Goal: Task Accomplishment & Management: Use online tool/utility

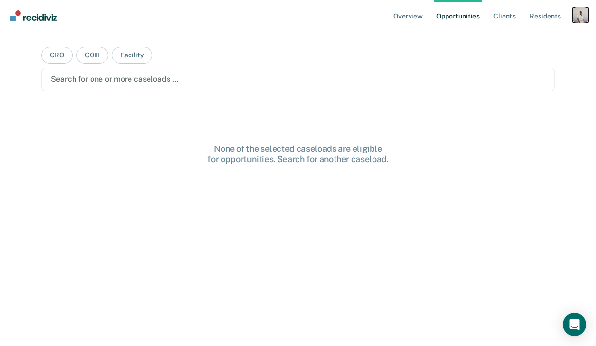
click at [582, 21] on div "Profile dropdown button" at bounding box center [580, 15] width 16 height 16
click at [528, 38] on link "Profile" at bounding box center [541, 40] width 78 height 8
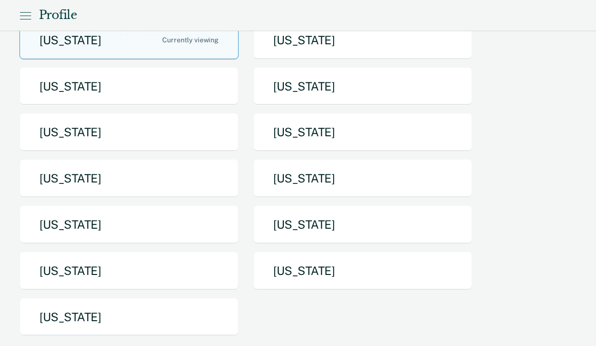
scroll to position [165, 0]
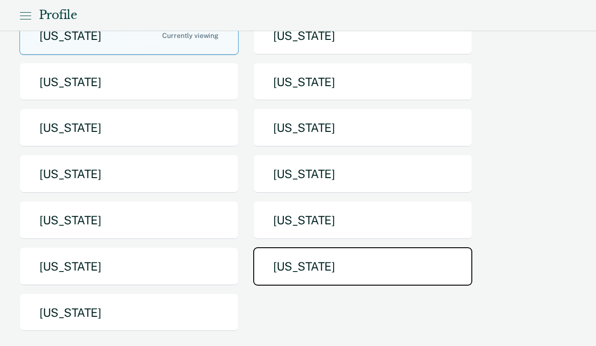
click at [294, 247] on button "[US_STATE]" at bounding box center [362, 266] width 219 height 38
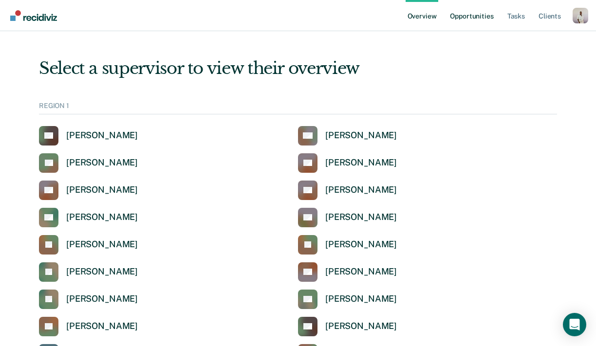
click at [470, 23] on link "Opportunities" at bounding box center [471, 15] width 47 height 31
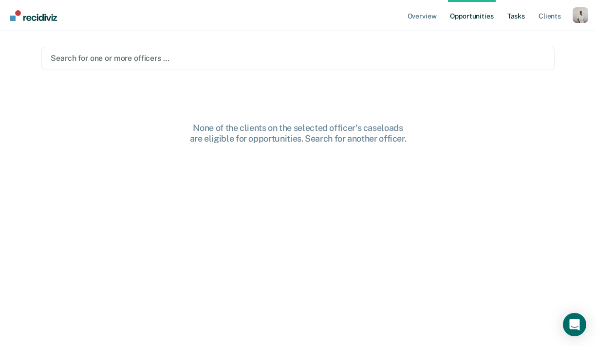
click at [509, 20] on link "Tasks" at bounding box center [515, 15] width 21 height 31
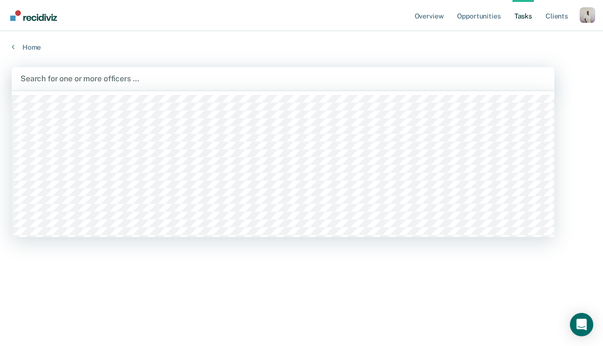
click at [331, 78] on div at bounding box center [282, 78] width 525 height 11
type input "bren"
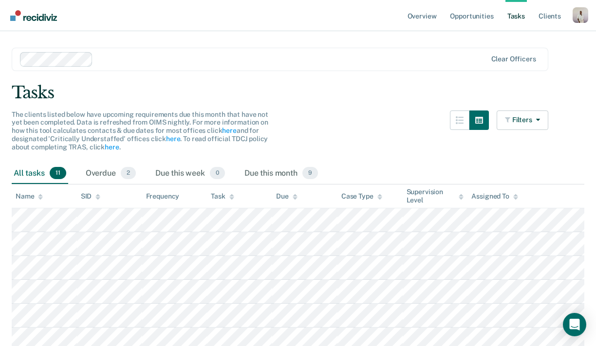
scroll to position [21, 0]
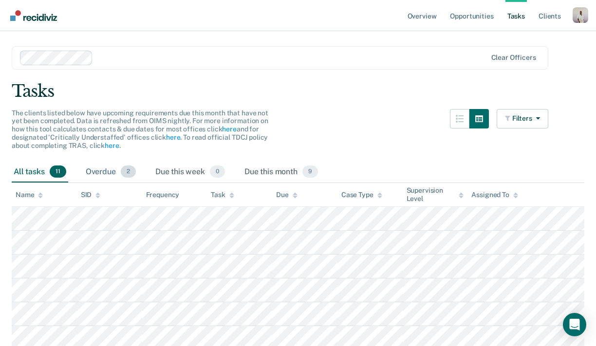
click at [115, 174] on div "Overdue 2" at bounding box center [111, 172] width 54 height 21
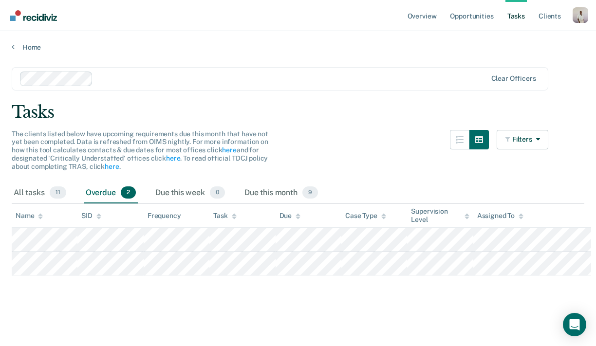
scroll to position [0, 0]
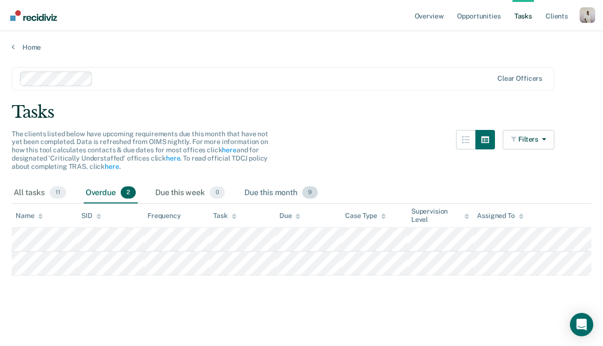
click at [257, 199] on div "Due this month 9" at bounding box center [280, 192] width 77 height 21
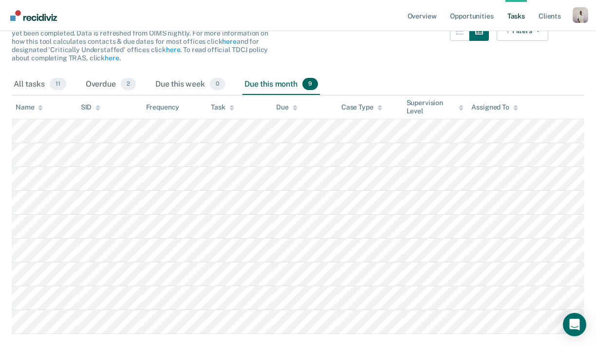
scroll to position [110, 0]
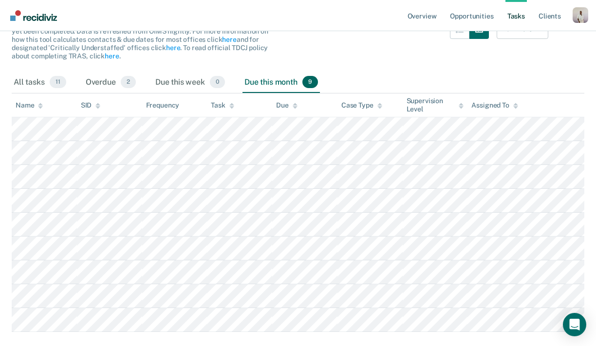
click at [588, 17] on nav "Overview Opportunities Tasks Client s Profile How it works Log Out" at bounding box center [298, 15] width 596 height 31
click at [575, 17] on div "Profile dropdown button" at bounding box center [580, 15] width 16 height 16
click at [506, 41] on link "Profile" at bounding box center [541, 40] width 78 height 8
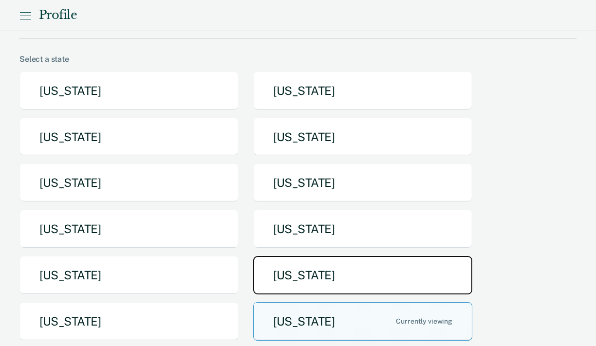
click at [315, 256] on button "[US_STATE]" at bounding box center [362, 275] width 219 height 38
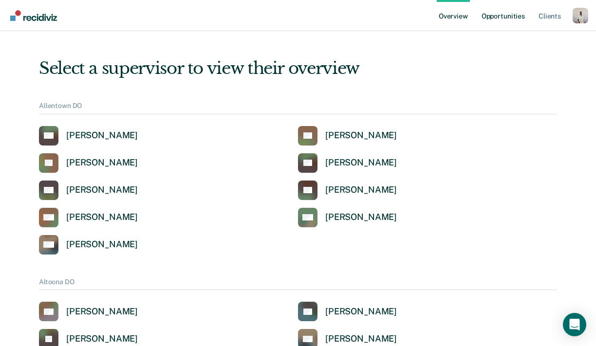
click at [504, 14] on link "Opportunities" at bounding box center [502, 15] width 47 height 31
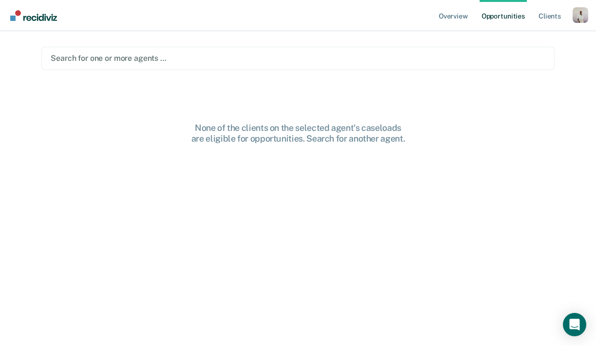
click at [150, 60] on div at bounding box center [298, 58] width 494 height 11
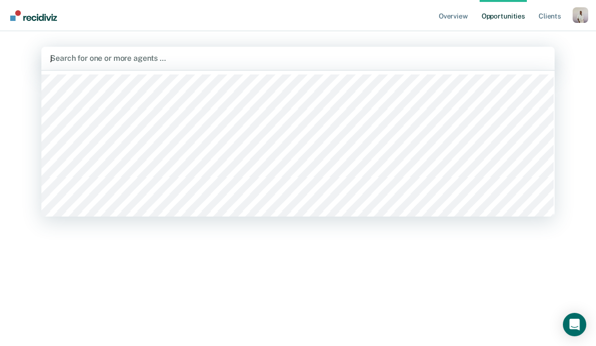
type input "jen"
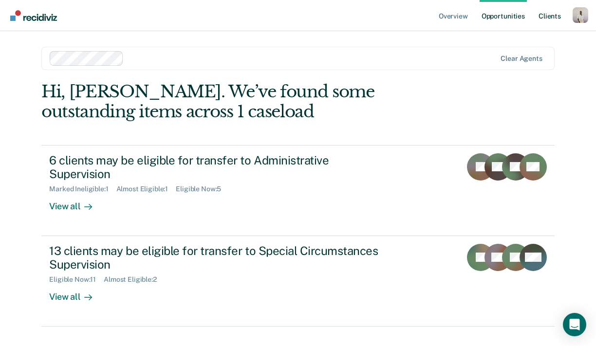
click at [543, 22] on link "Client s" at bounding box center [549, 15] width 26 height 31
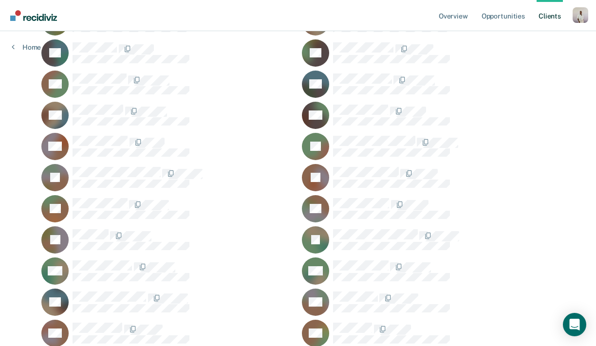
scroll to position [510, 0]
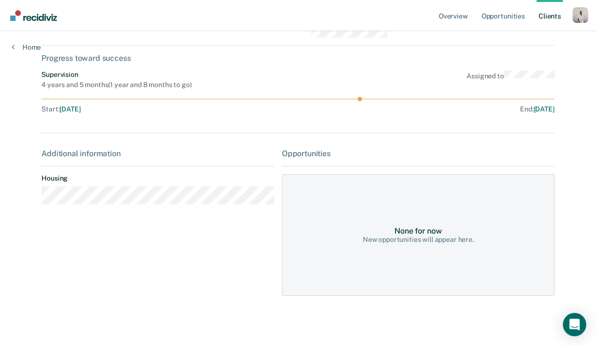
scroll to position [51, 0]
click at [418, 235] on div "None for now New opportunities will appear here." at bounding box center [418, 235] width 272 height 122
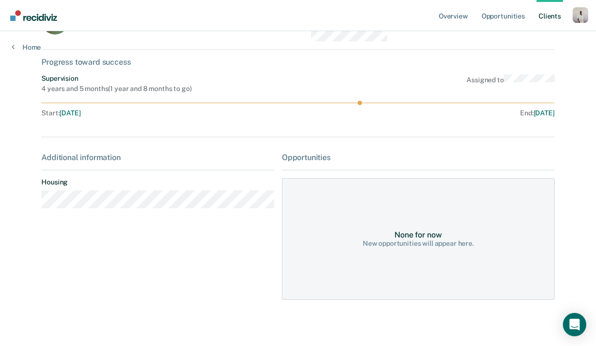
scroll to position [0, 0]
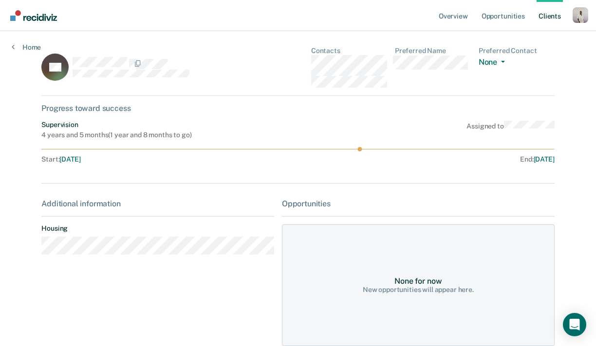
click at [580, 23] on div "Profile How it works Log Out" at bounding box center [580, 16] width 16 height 18
click at [575, 16] on div "Profile dropdown button" at bounding box center [580, 15] width 16 height 16
click at [526, 36] on link "Profile" at bounding box center [541, 40] width 78 height 8
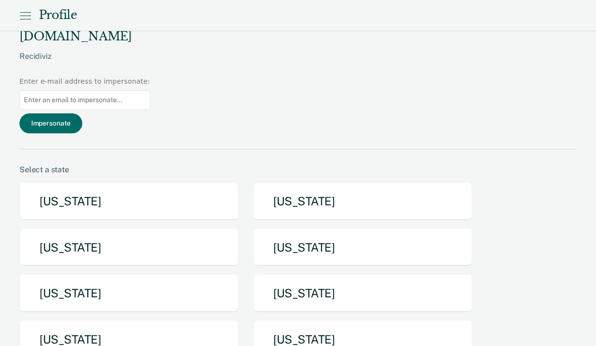
click at [150, 90] on input at bounding box center [84, 99] width 130 height 19
paste input "careisinge@pa.gov"
type input "careisinge@pa.gov"
click at [82, 113] on button "Impersonate" at bounding box center [50, 123] width 63 height 20
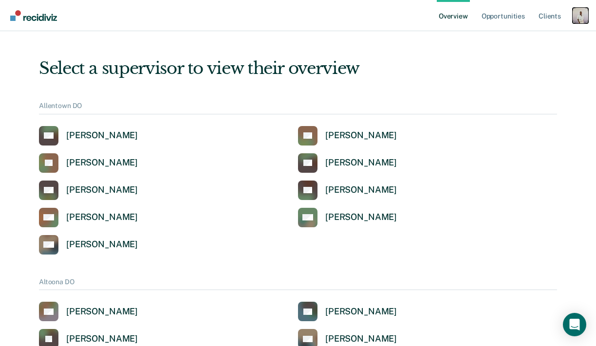
click at [572, 20] on div "Profile dropdown button" at bounding box center [580, 16] width 16 height 16
click at [502, 38] on div "Profile How it works Log Out" at bounding box center [541, 51] width 94 height 48
click at [504, 39] on link "Profile" at bounding box center [541, 39] width 78 height 8
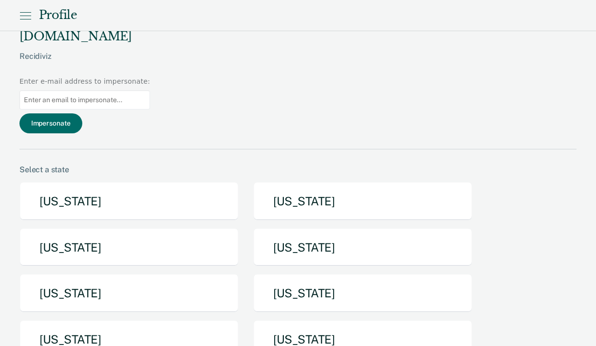
click at [150, 90] on input at bounding box center [84, 99] width 130 height 19
paste input "[EMAIL_ADDRESS][DOMAIN_NAME][US_STATE]"
type input "[EMAIL_ADDRESS][DOMAIN_NAME][US_STATE]"
click at [82, 113] on button "Impersonate" at bounding box center [50, 123] width 63 height 20
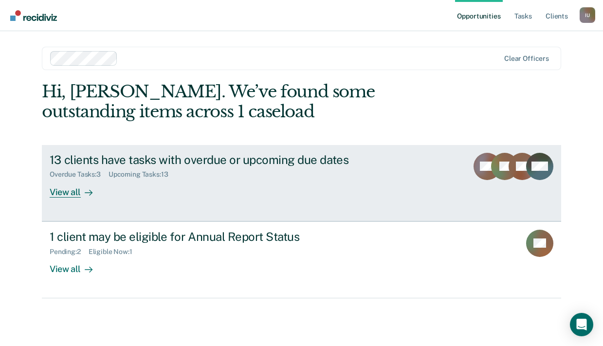
click at [159, 169] on div "Overdue Tasks : 3 Upcoming Tasks : 13" at bounding box center [221, 172] width 342 height 12
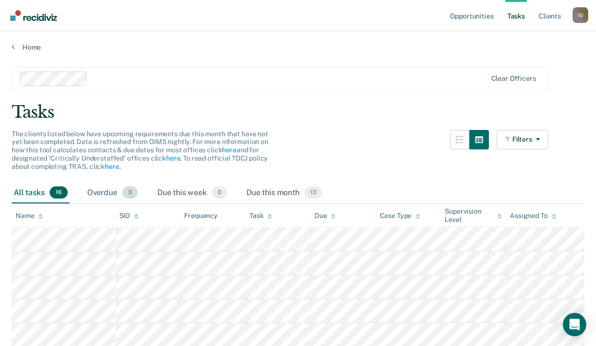
click at [115, 198] on div "Overdue 3" at bounding box center [112, 192] width 54 height 21
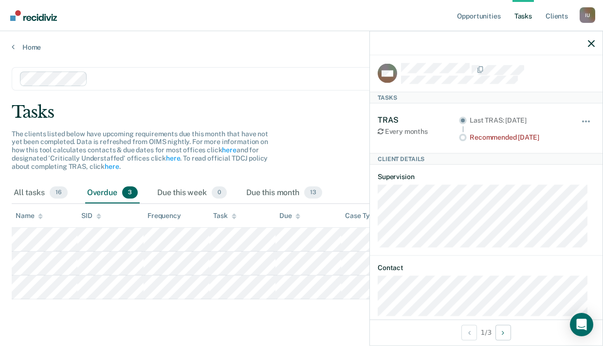
scroll to position [19, 0]
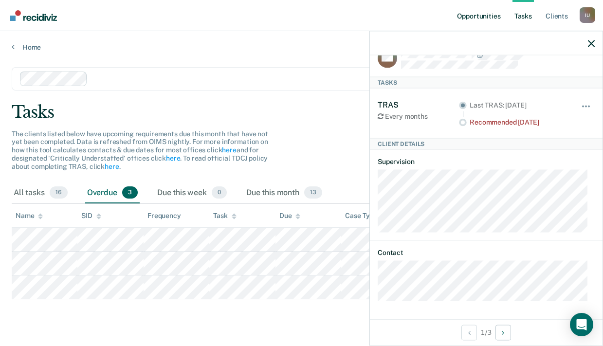
click at [481, 15] on link "Opportunities" at bounding box center [478, 15] width 47 height 31
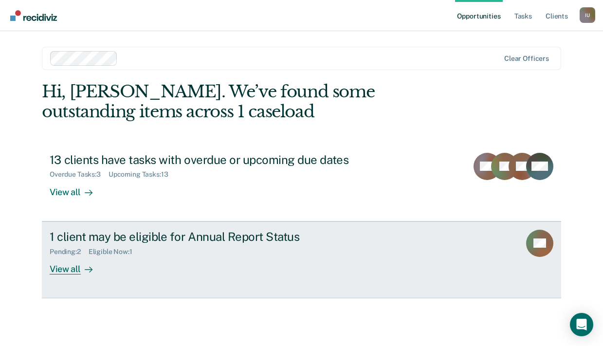
click at [145, 244] on div "Pending : 2 Eligible Now : 1" at bounding box center [221, 250] width 342 height 12
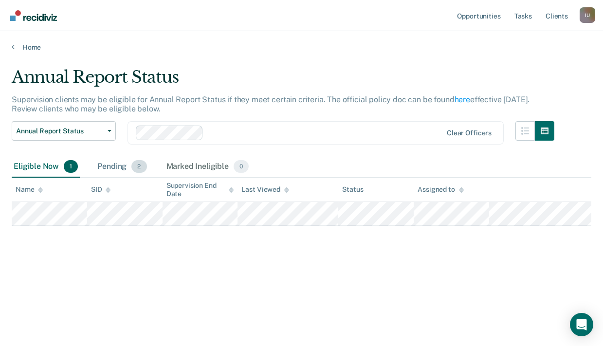
click at [139, 171] on span "2" at bounding box center [138, 166] width 15 height 13
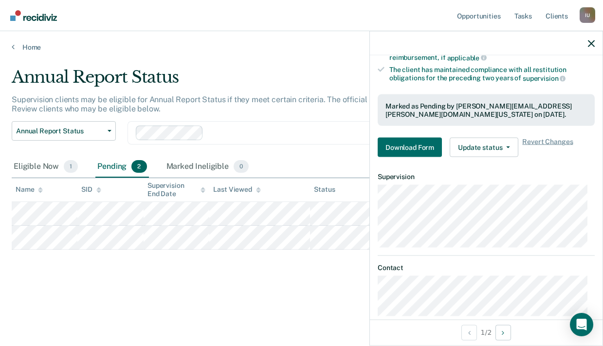
scroll to position [159, 0]
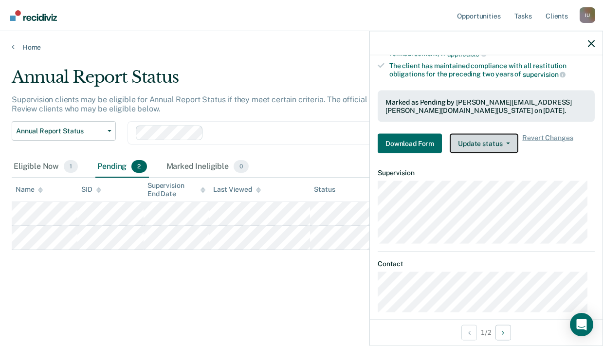
click at [480, 145] on button "Update status" at bounding box center [484, 143] width 69 height 19
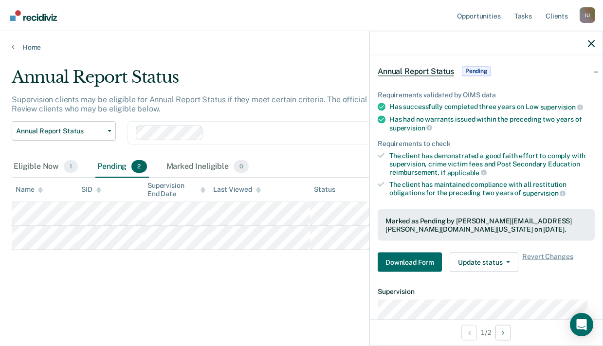
scroll to position [42, 0]
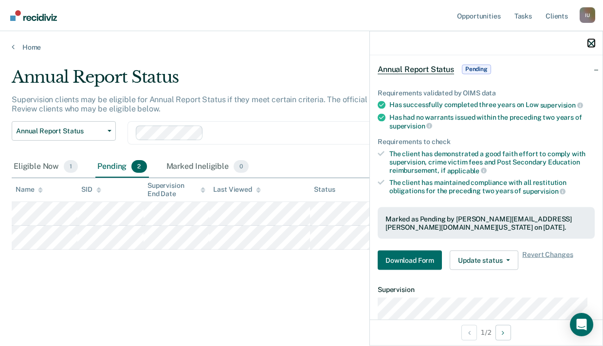
click at [590, 45] on icon "button" at bounding box center [591, 43] width 7 height 7
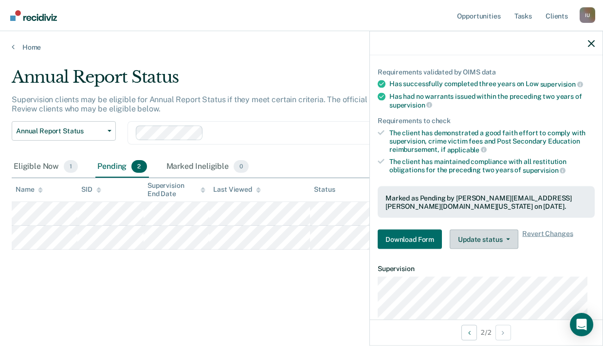
scroll to position [56, 0]
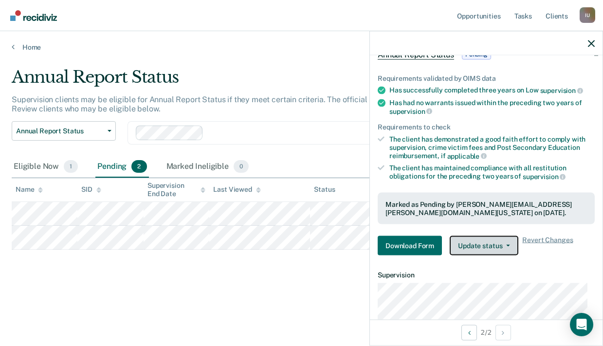
click at [488, 241] on button "Update status" at bounding box center [484, 245] width 69 height 19
click at [458, 211] on div "Marked as Pending by [PERSON_NAME][EMAIL_ADDRESS][PERSON_NAME][DOMAIN_NAME][US_…" at bounding box center [485, 208] width 201 height 17
